Goal: Task Accomplishment & Management: Use online tool/utility

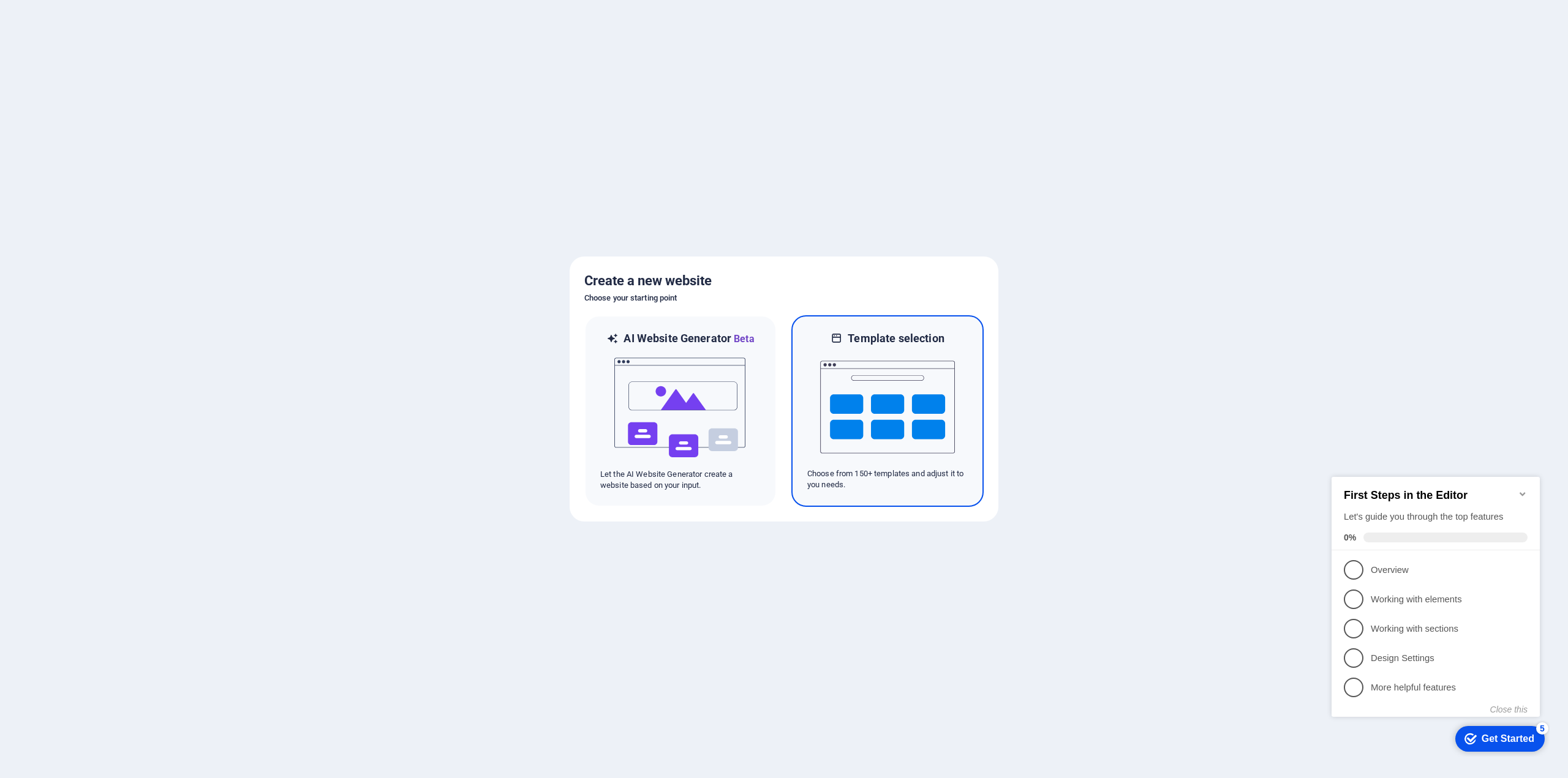
click at [909, 365] on img at bounding box center [887, 407] width 135 height 122
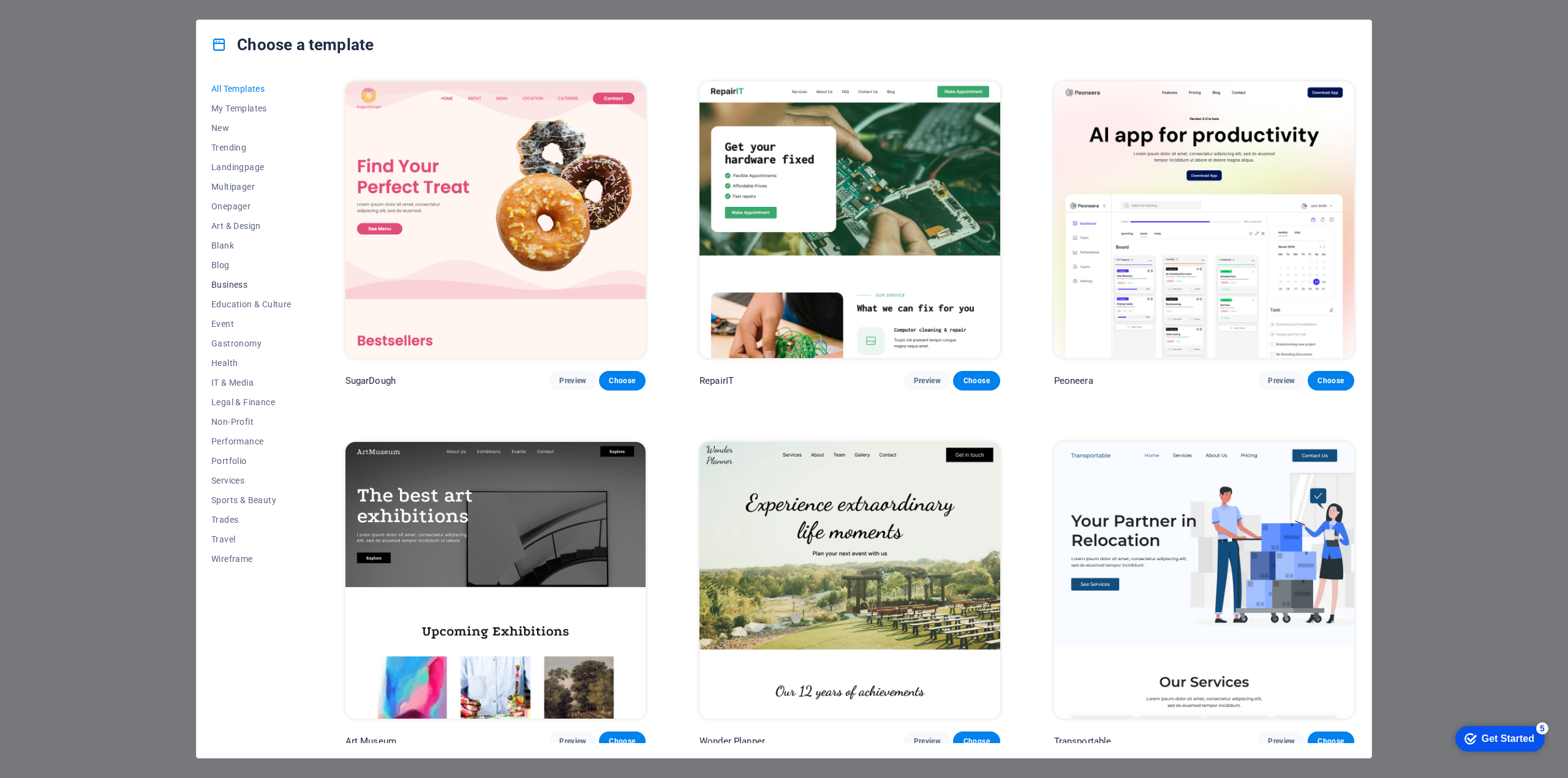
click at [246, 280] on span "Business" at bounding box center [251, 285] width 80 height 10
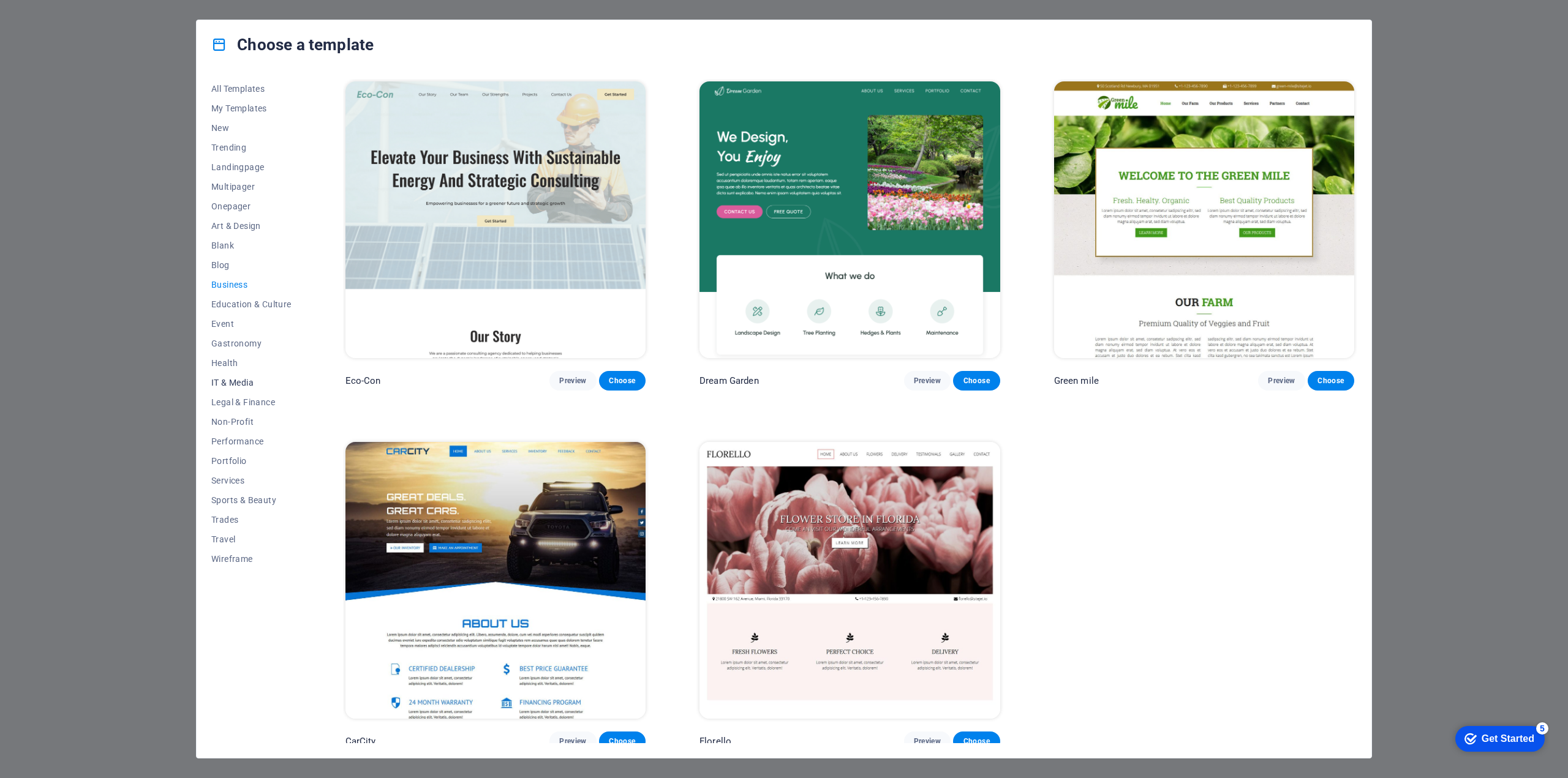
click at [248, 378] on span "IT & Media" at bounding box center [251, 383] width 80 height 10
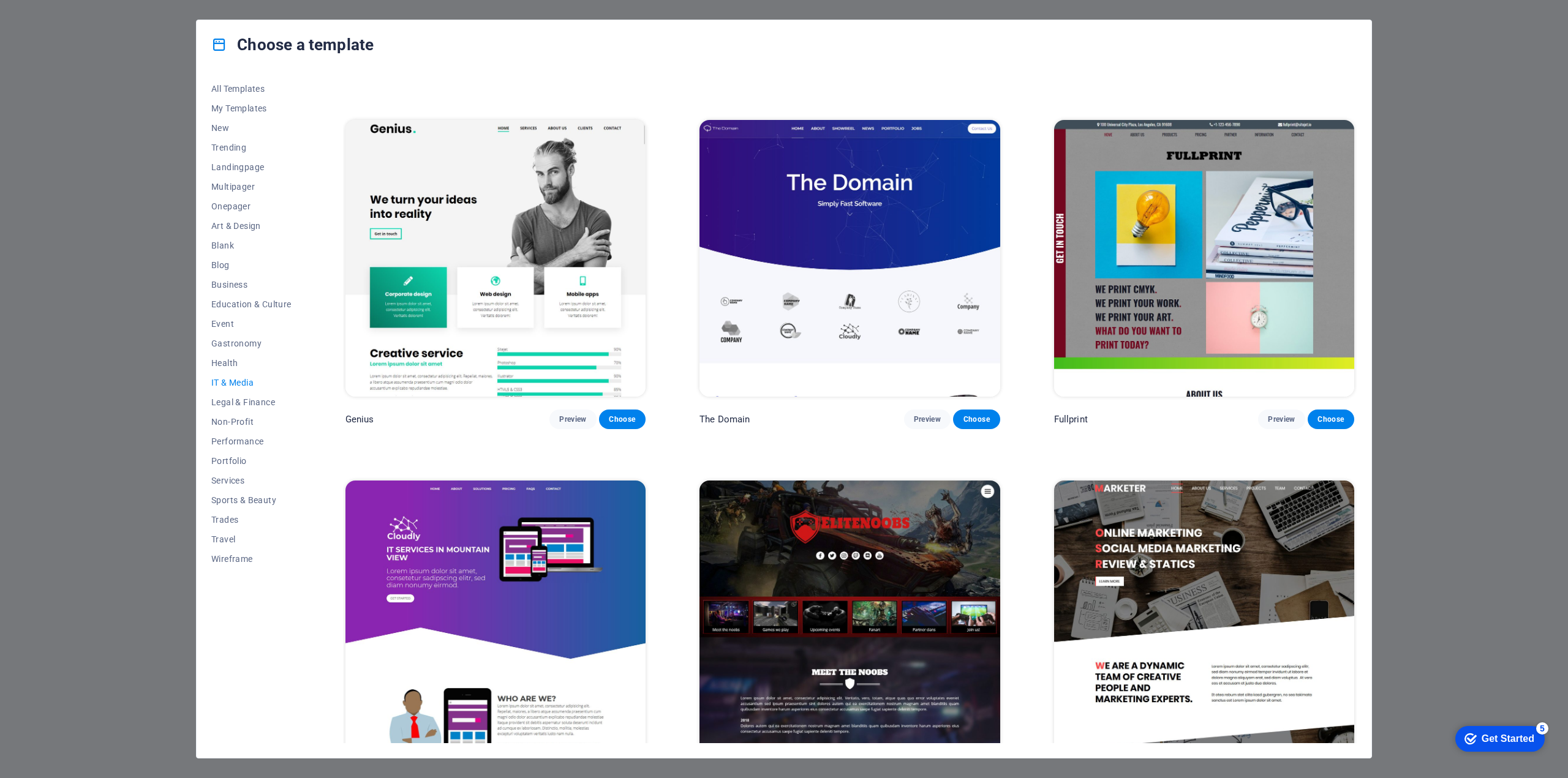
scroll to position [723, 0]
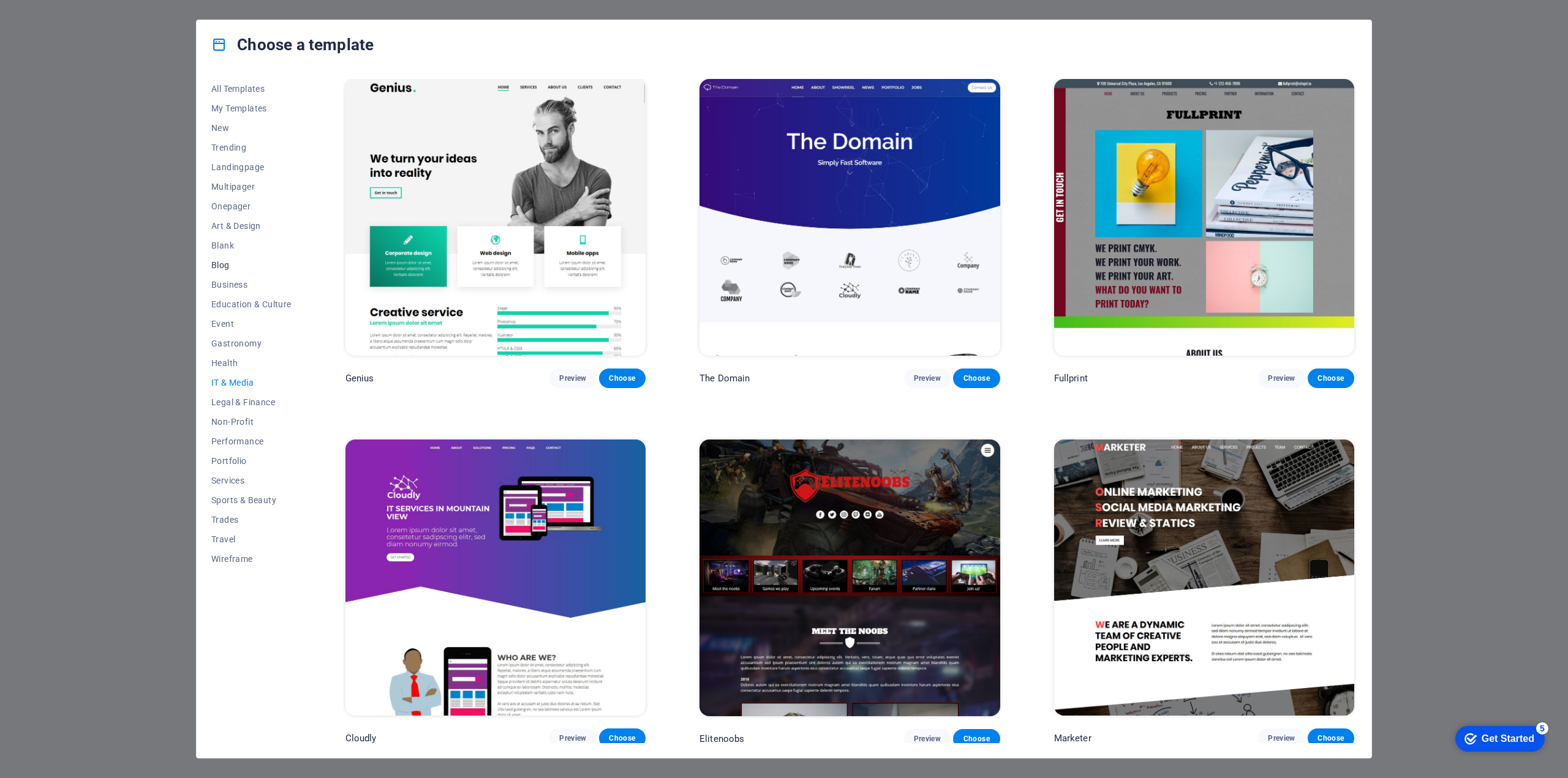
click at [228, 265] on span "Blog" at bounding box center [251, 265] width 80 height 10
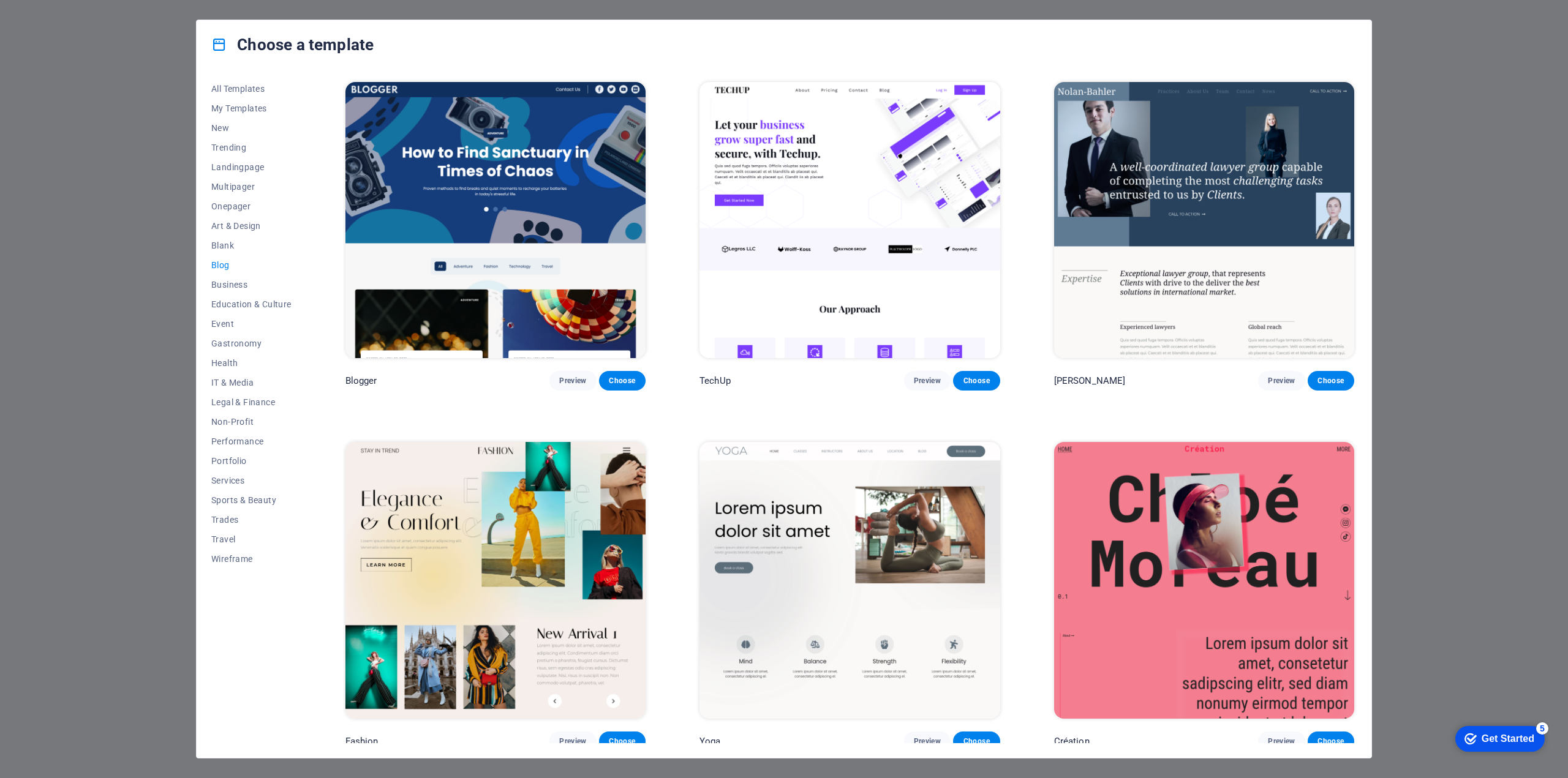
scroll to position [1426, 0]
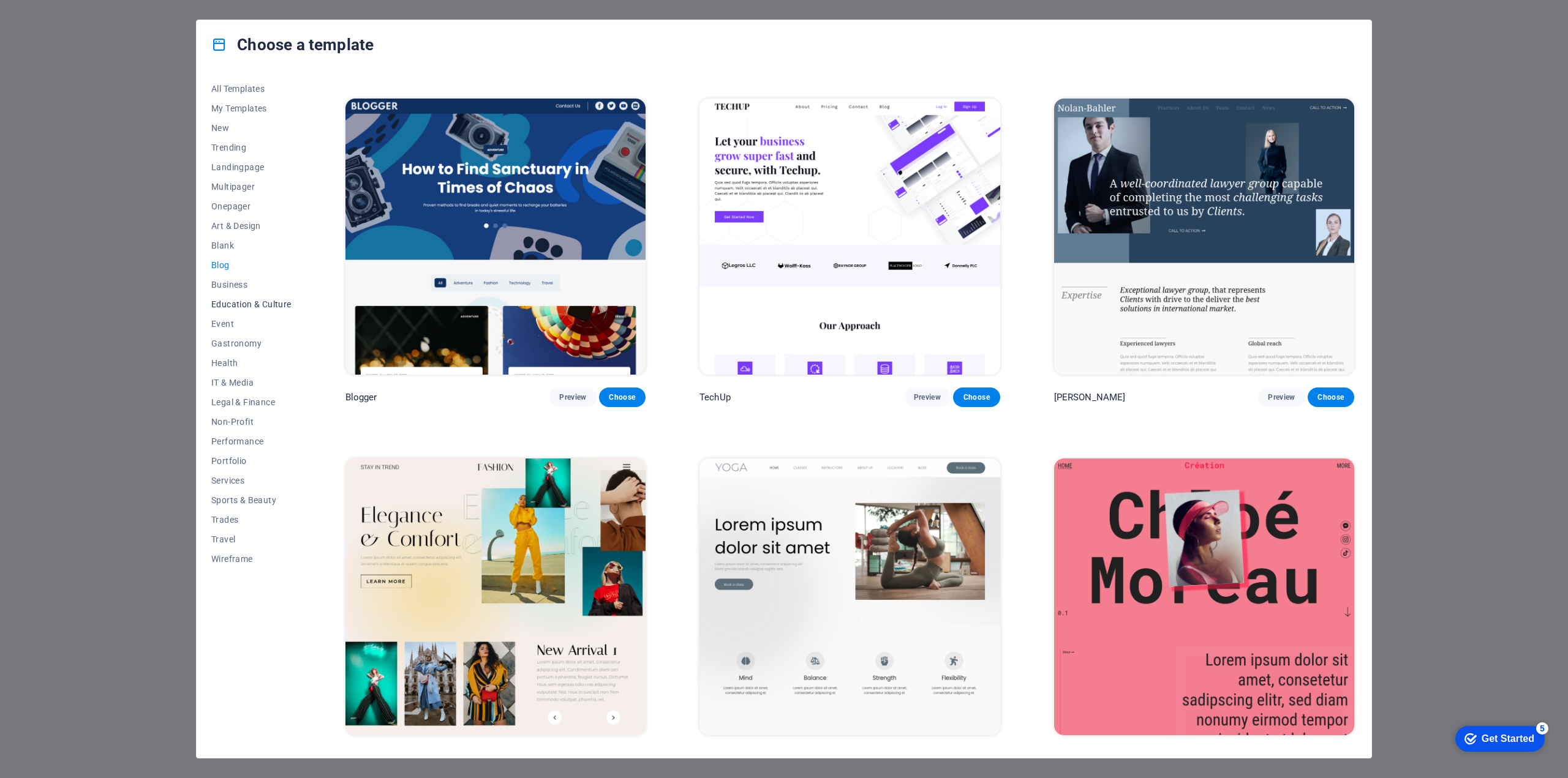
click at [254, 302] on span "Education & Culture" at bounding box center [251, 304] width 80 height 10
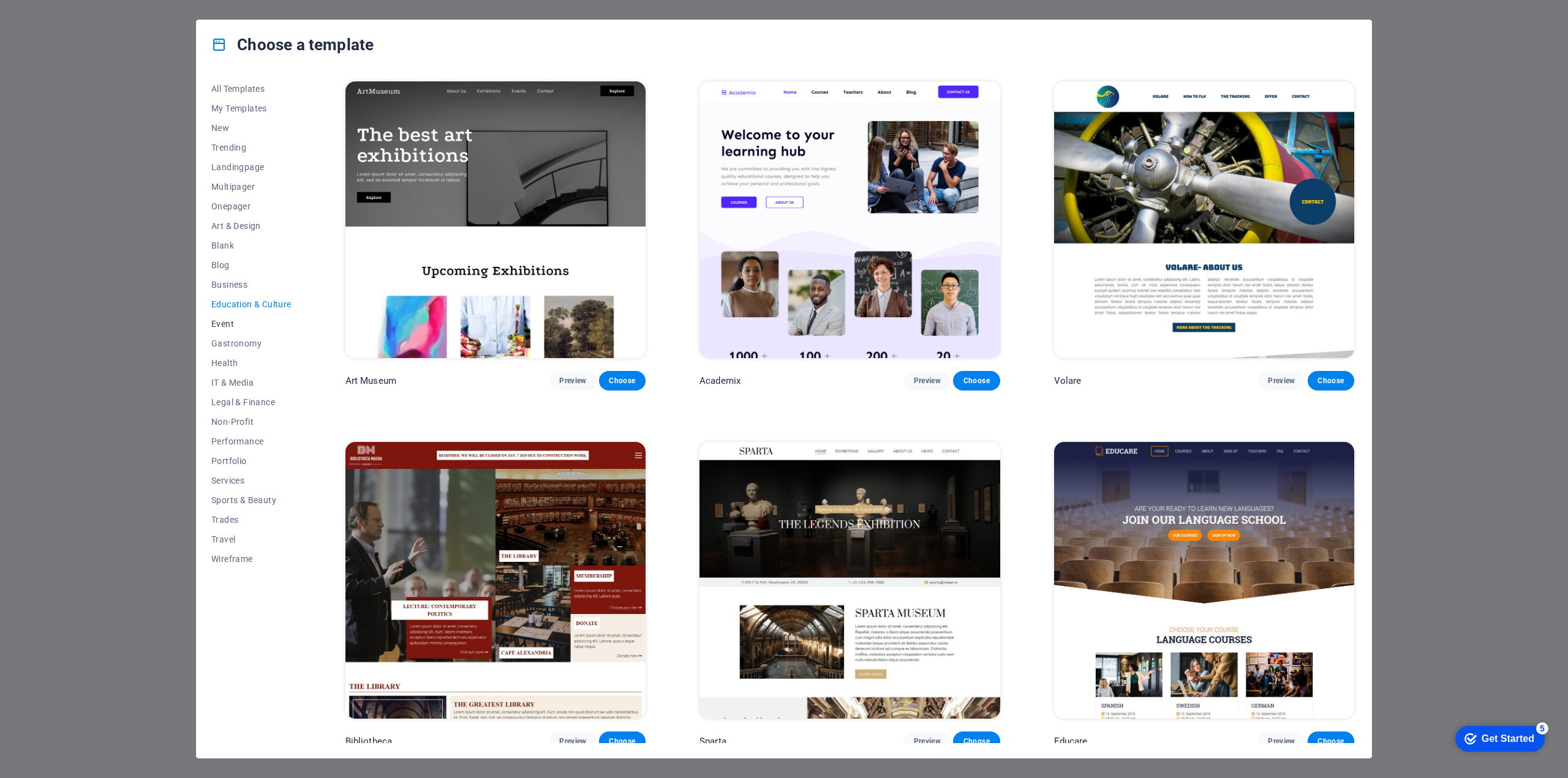
click at [233, 321] on span "Event" at bounding box center [251, 324] width 80 height 10
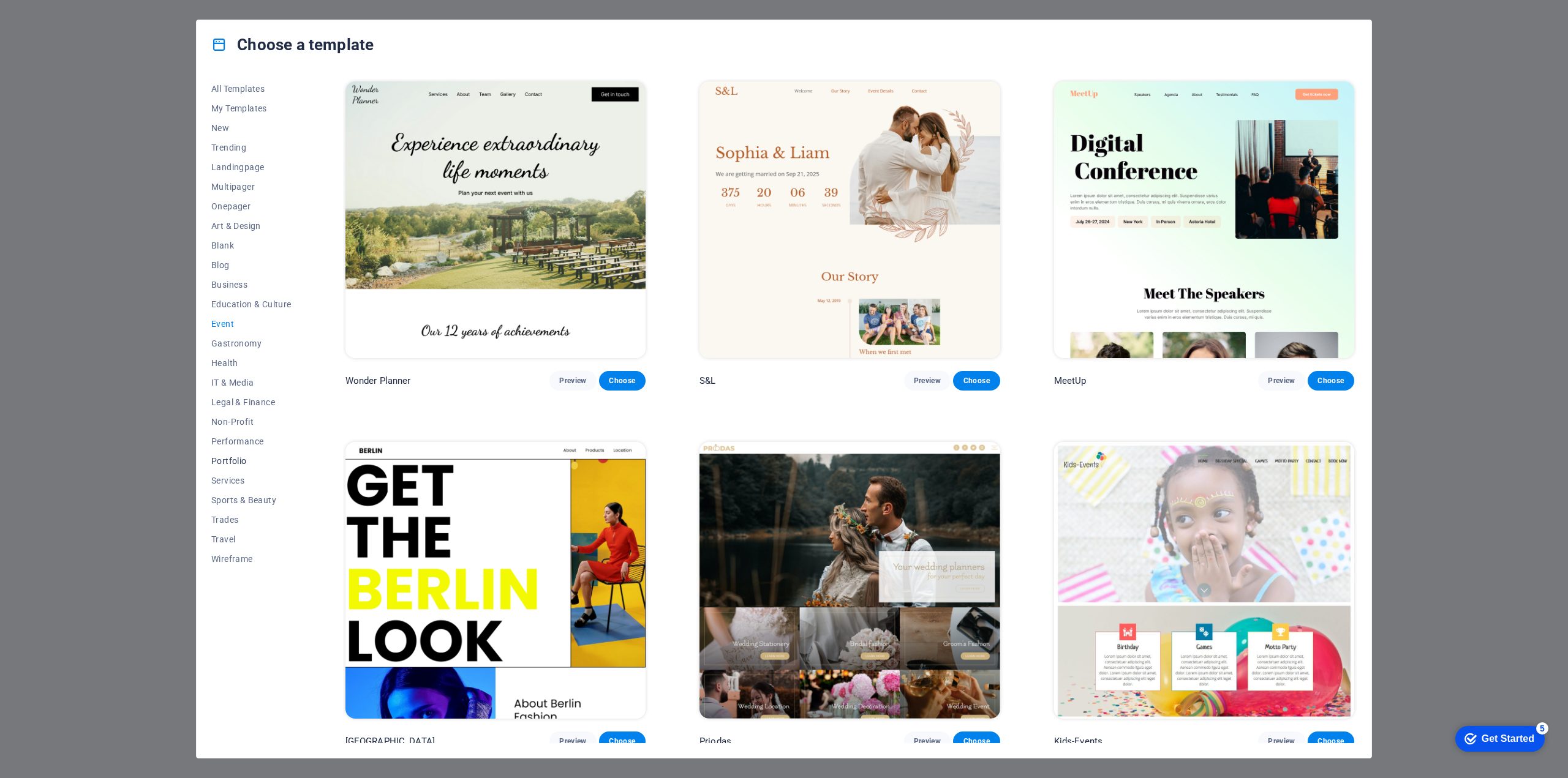
click at [230, 463] on span "Portfolio" at bounding box center [251, 461] width 80 height 10
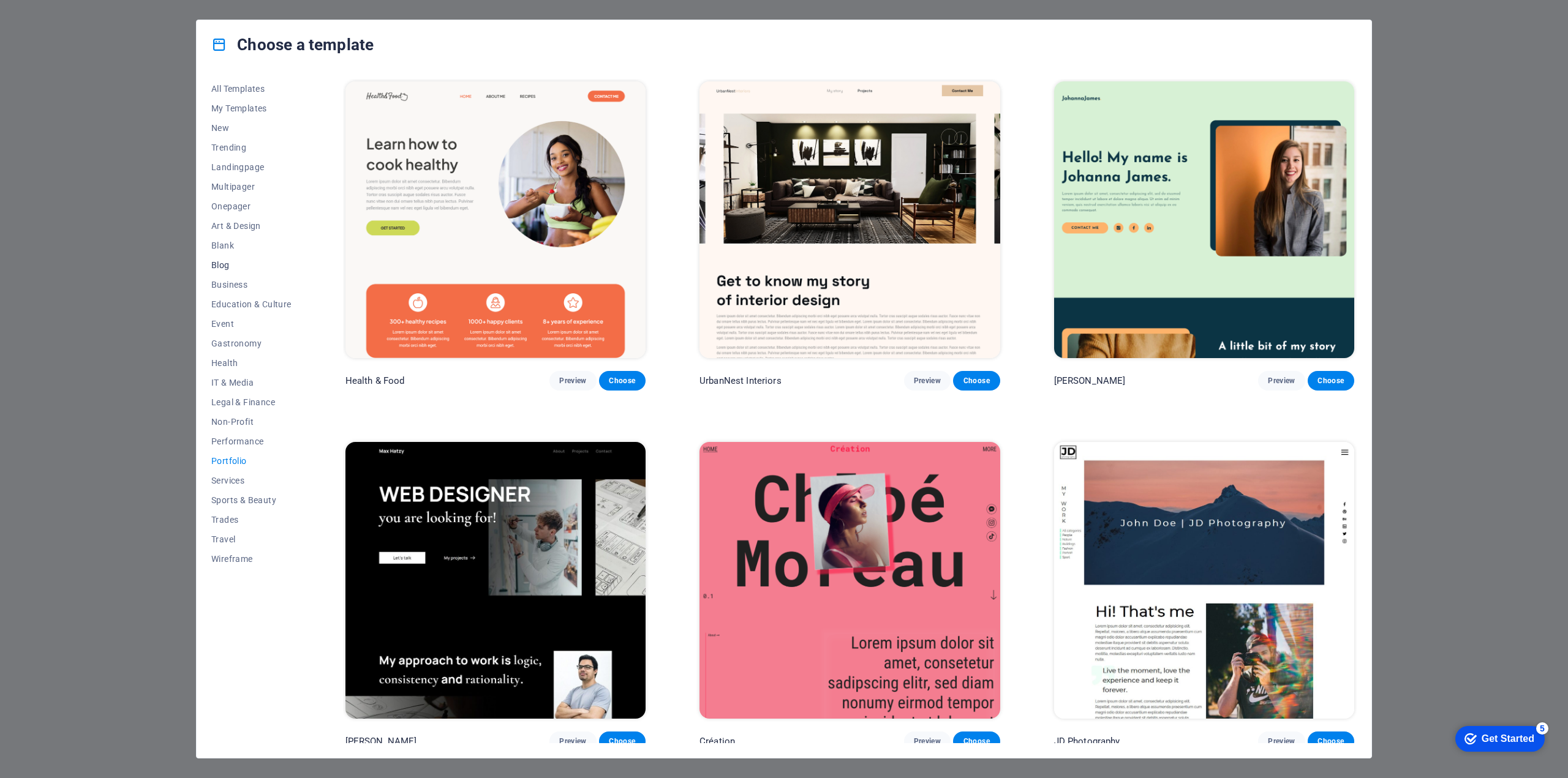
click at [223, 262] on span "Blog" at bounding box center [251, 265] width 80 height 10
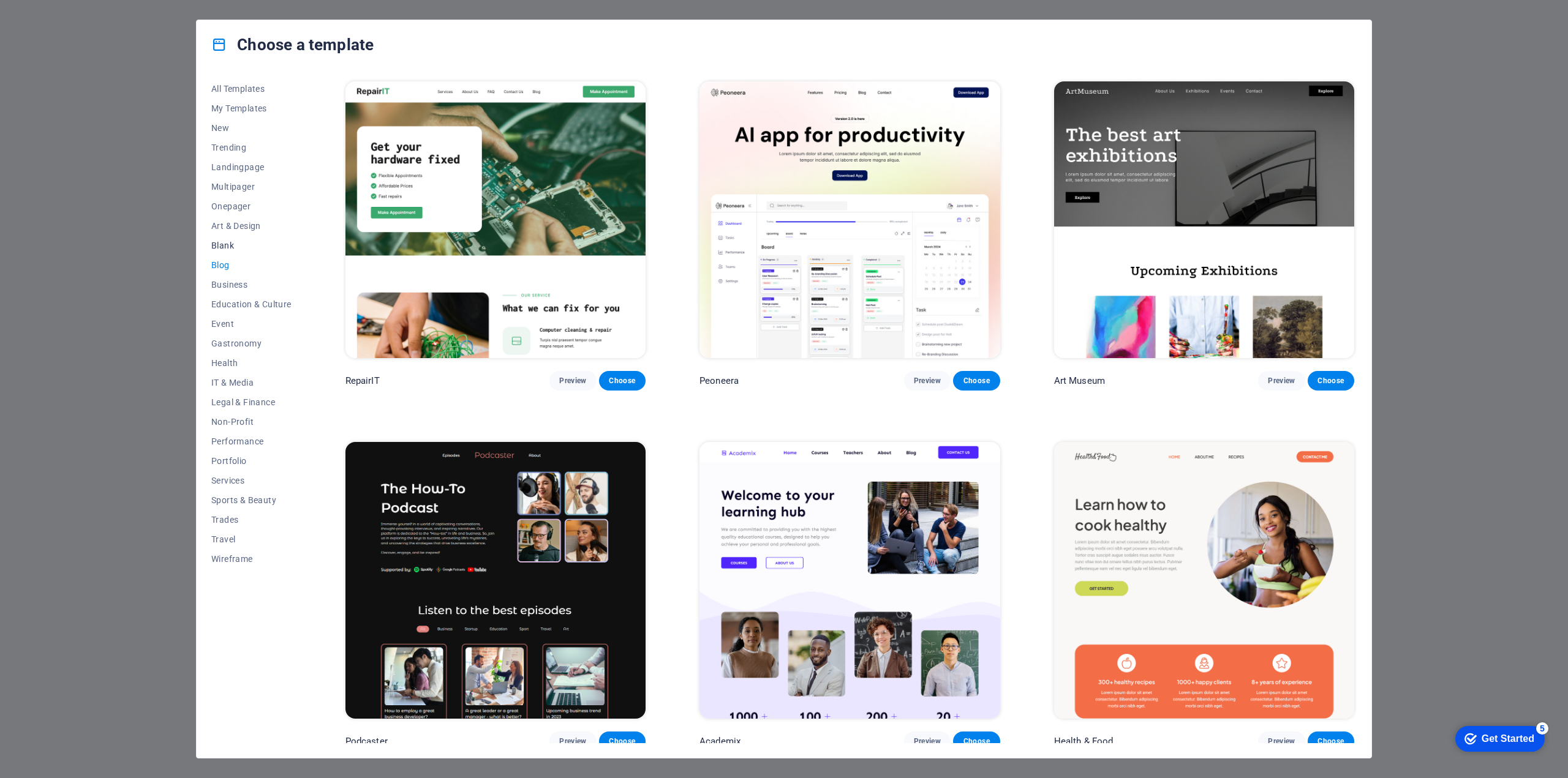
click at [225, 246] on span "Blank" at bounding box center [251, 246] width 80 height 10
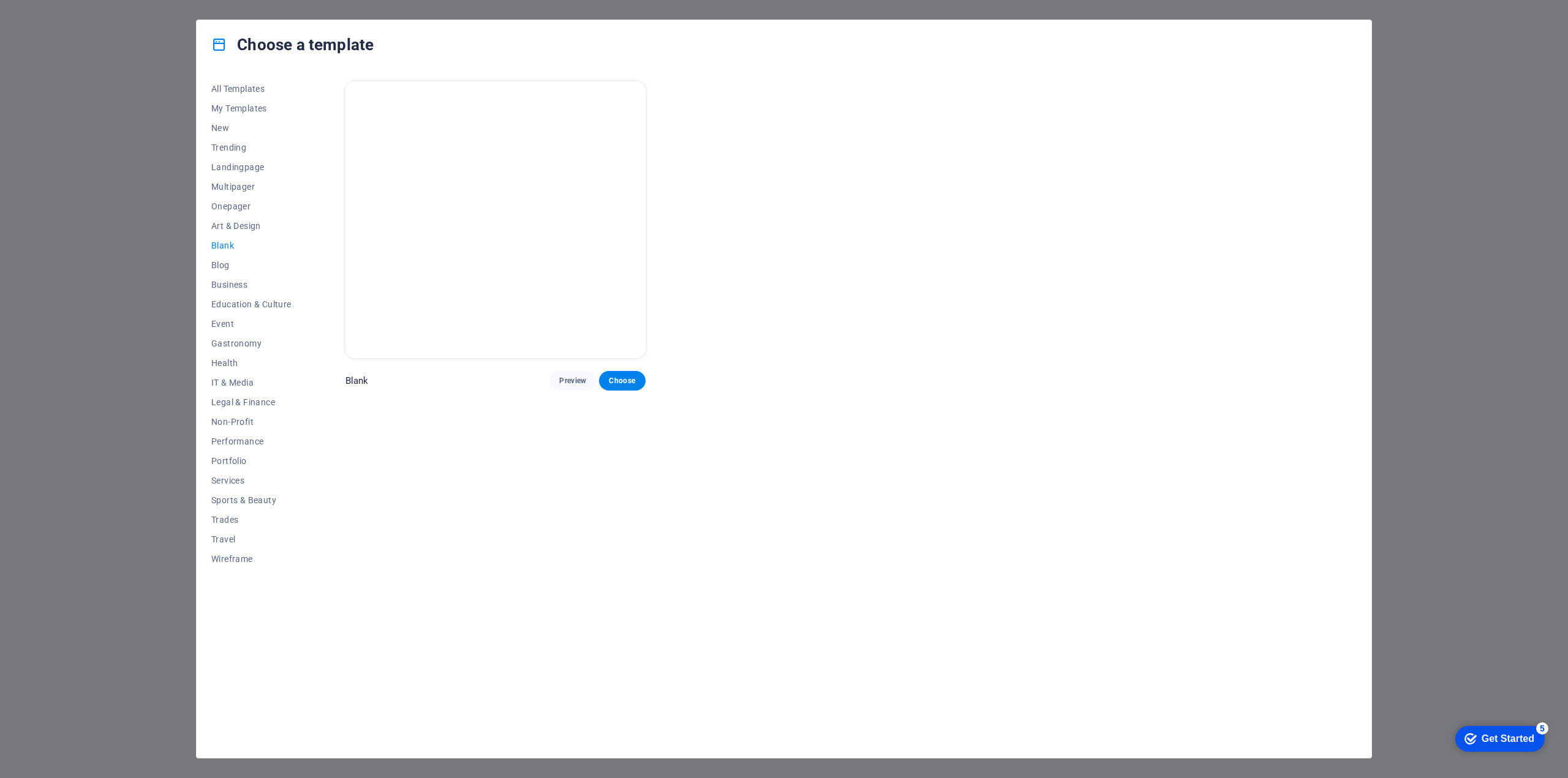
click at [453, 287] on img at bounding box center [496, 219] width 300 height 277
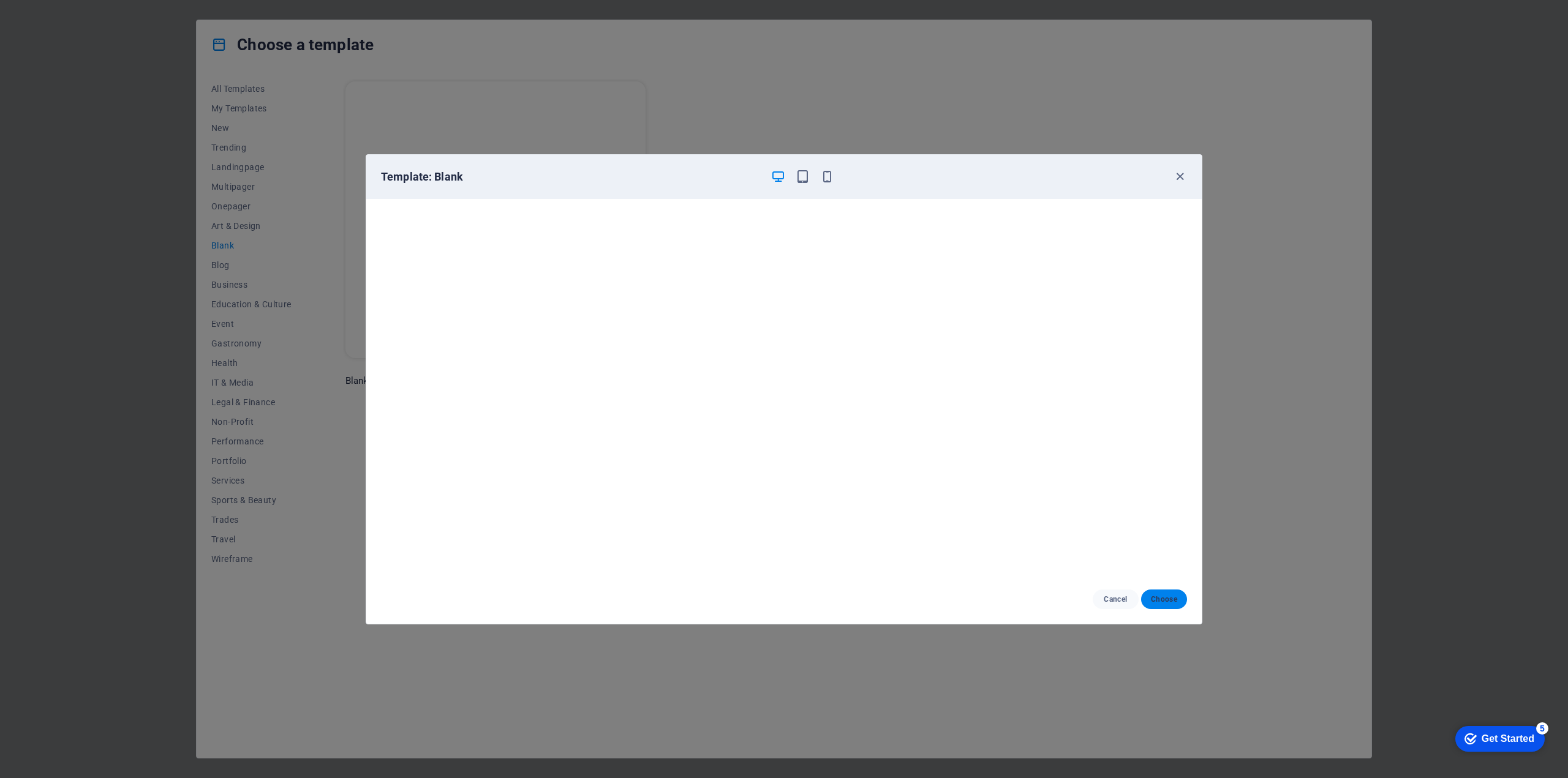
click at [1150, 597] on button "Choose" at bounding box center [1164, 600] width 46 height 20
